Goal: Task Accomplishment & Management: Complete application form

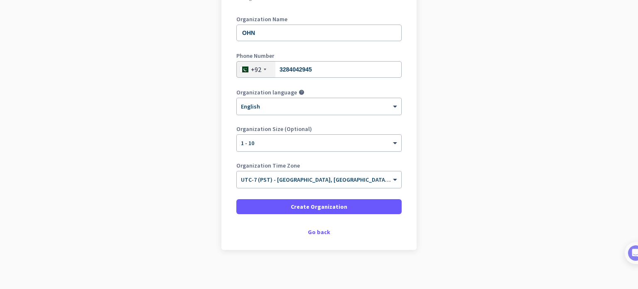
scroll to position [113, 0]
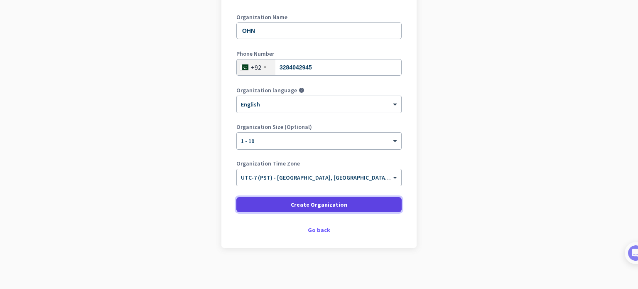
click at [341, 202] on span "Create Organization" at bounding box center [319, 204] width 56 height 8
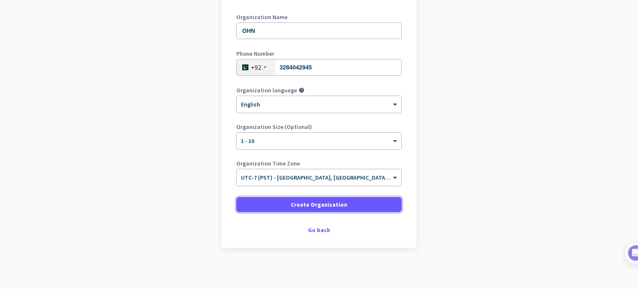
click at [309, 200] on span "Create Organization" at bounding box center [319, 204] width 56 height 8
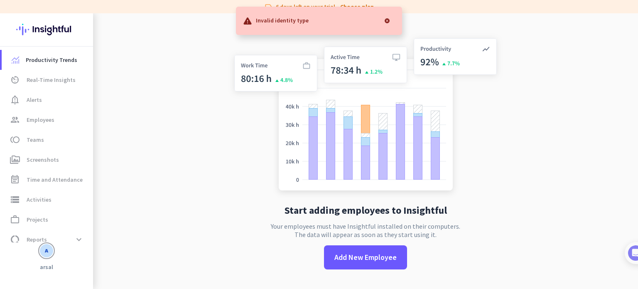
click at [385, 20] on div at bounding box center [387, 20] width 17 height 17
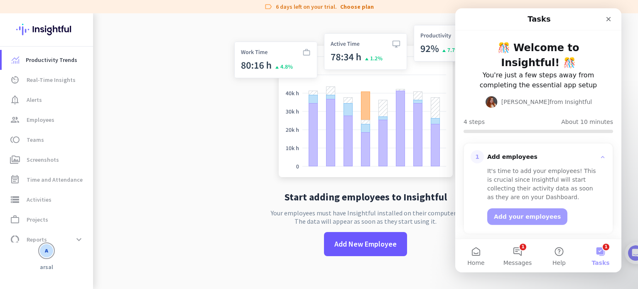
click at [360, 261] on div "Start adding employees to Insightful Your employees must have Insightful instal…" at bounding box center [365, 144] width 275 height 289
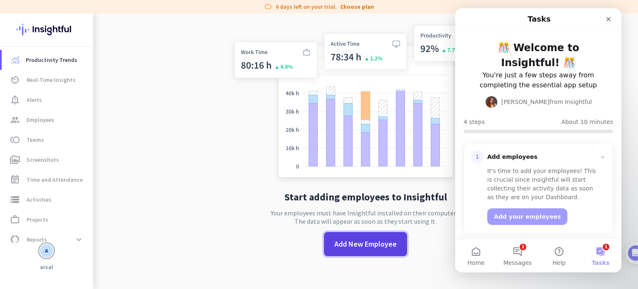
click at [358, 249] on span "Add New Employee" at bounding box center [365, 243] width 62 height 11
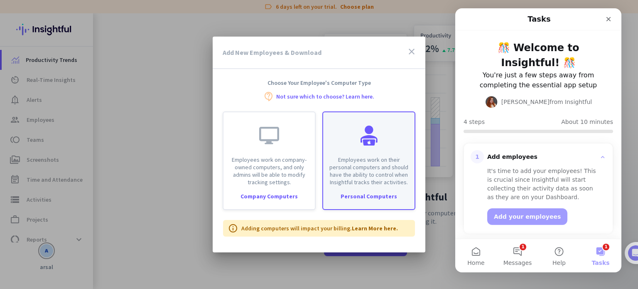
click at [357, 131] on div "Employees work on their personal computers and should have the ability to contr…" at bounding box center [368, 148] width 91 height 73
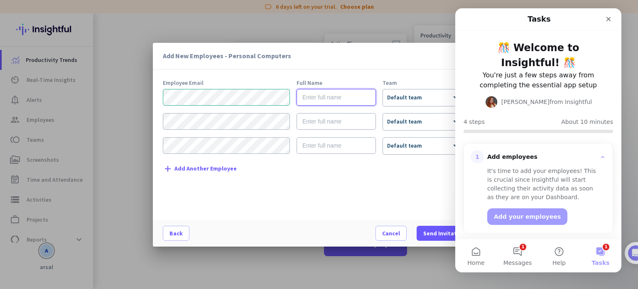
click at [358, 93] on input "text" at bounding box center [335, 97] width 79 height 17
type input "Arsal"
click at [605, 23] on div "Close" at bounding box center [608, 19] width 15 height 15
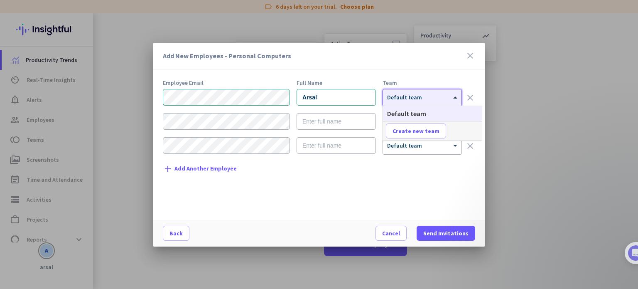
click at [425, 96] on div at bounding box center [422, 94] width 78 height 7
click at [438, 172] on div "Employee Email Full Name Team Arsal × Default team clear × Default team clear ×…" at bounding box center [322, 146] width 319 height 132
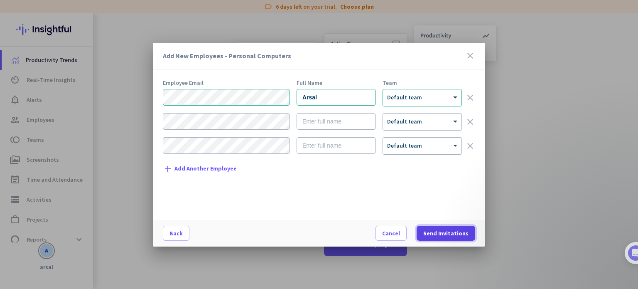
click at [436, 229] on span "Send Invitations" at bounding box center [445, 233] width 45 height 8
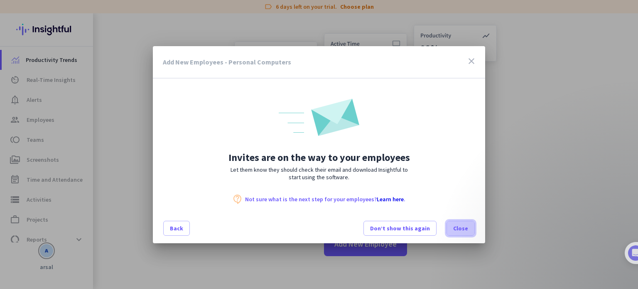
click at [460, 228] on span "Close" at bounding box center [460, 228] width 15 height 8
